Goal: Task Accomplishment & Management: Complete application form

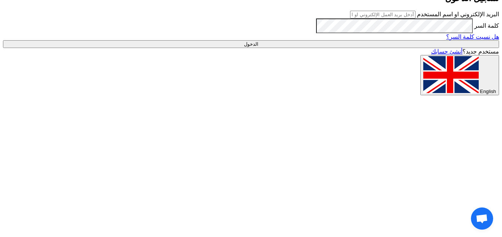
click at [415, 18] on input "text" at bounding box center [382, 15] width 65 height 8
type input "[EMAIL_ADDRESS][DOMAIN_NAME]"
click at [401, 48] on input "الدخول" at bounding box center [251, 44] width 496 height 8
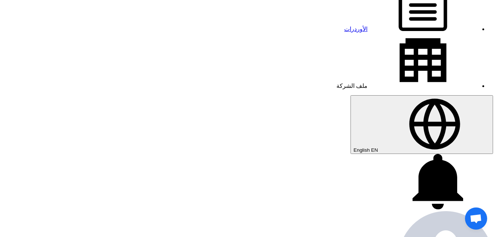
scroll to position [96, 0]
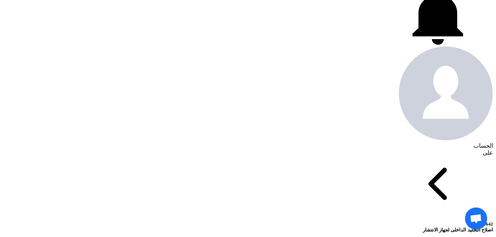
scroll to position [243, 0]
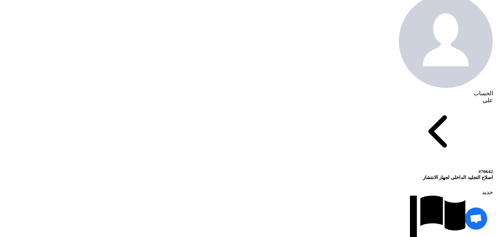
scroll to position [330, 0]
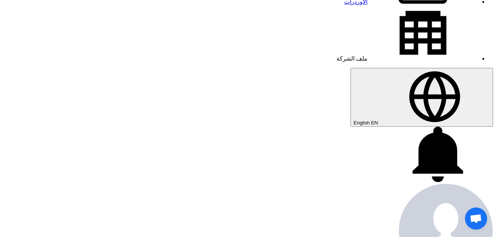
scroll to position [126, 0]
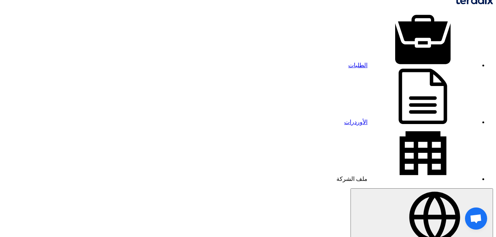
scroll to position [4, 0]
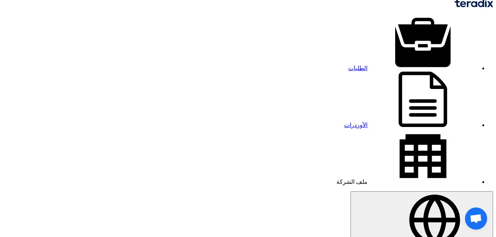
drag, startPoint x: 140, startPoint y: 48, endPoint x: 140, endPoint y: 52, distance: 3.8
